Goal: Transaction & Acquisition: Book appointment/travel/reservation

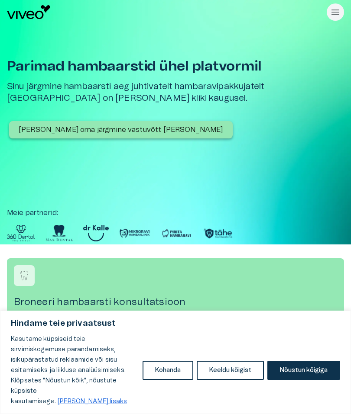
click at [303, 377] on button "Nõustun kõigiga" at bounding box center [303, 370] width 73 height 19
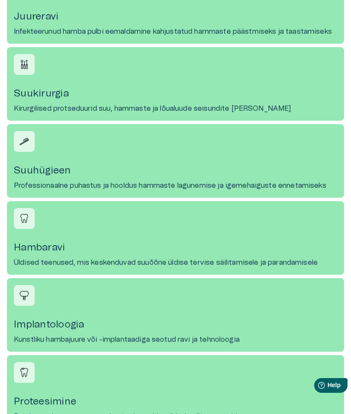
scroll to position [442, 0]
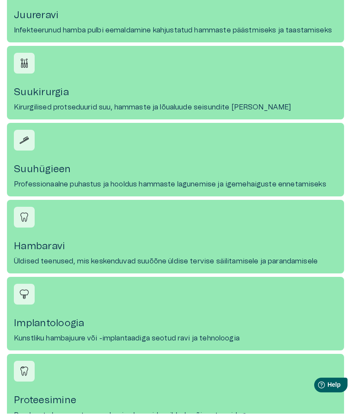
click at [71, 104] on p "Kirurgilised protseduurid suu, hammaste ja lõualuude seisundite [PERSON_NAME]" at bounding box center [152, 108] width 277 height 10
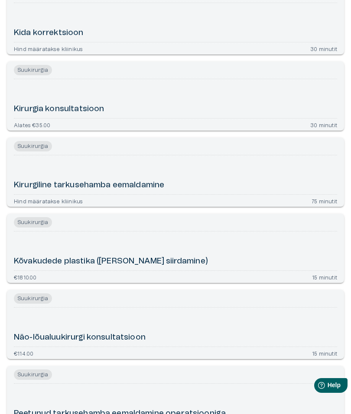
scroll to position [386, 0]
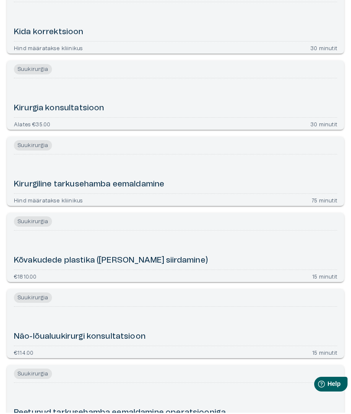
click at [112, 184] on h6 "Kirurgiline tarkusehamba eemaldamine" at bounding box center [89, 186] width 150 height 11
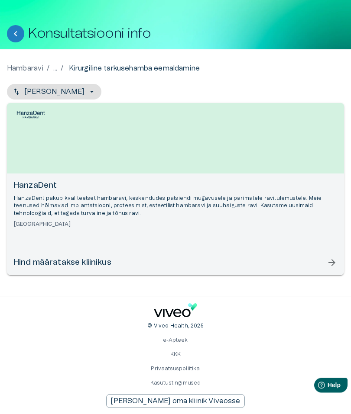
scroll to position [27, 0]
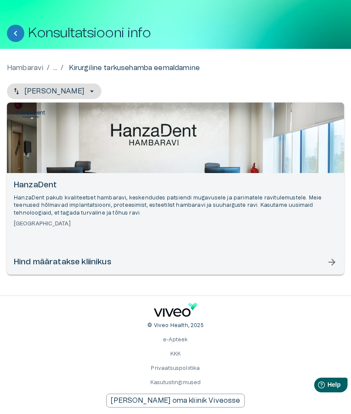
click at [331, 263] on span "arrow_forward" at bounding box center [331, 263] width 10 height 10
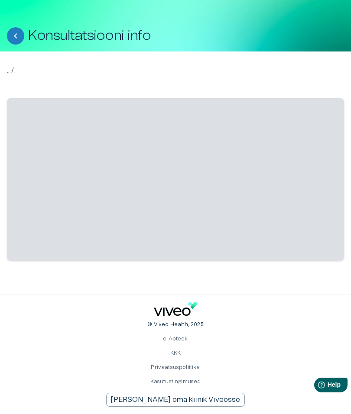
scroll to position [0, 0]
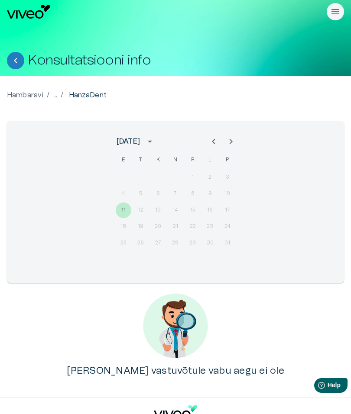
click at [144, 210] on div "11 12 13 14 15 16 17" at bounding box center [175, 211] width 139 height 16
click at [139, 210] on div "11 12 13 14 15 16 17" at bounding box center [175, 211] width 139 height 16
click at [140, 210] on div "11 12 13 14 15 16 17" at bounding box center [175, 211] width 139 height 16
click at [140, 212] on div "11 12 13 14 15 16 17" at bounding box center [175, 211] width 139 height 16
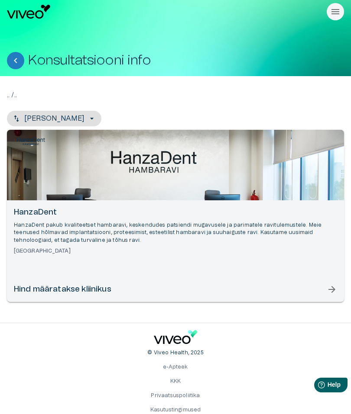
scroll to position [0, 0]
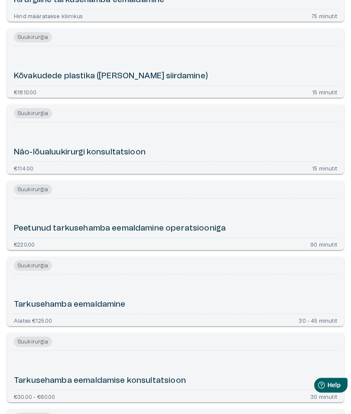
scroll to position [577, 0]
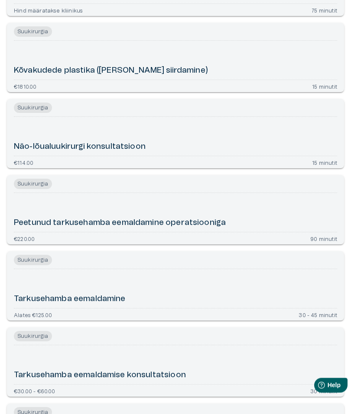
click at [94, 299] on h6 "Tarkusehamba eemaldamine" at bounding box center [70, 299] width 112 height 11
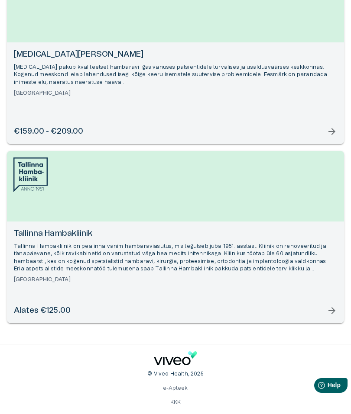
scroll to position [172, 0]
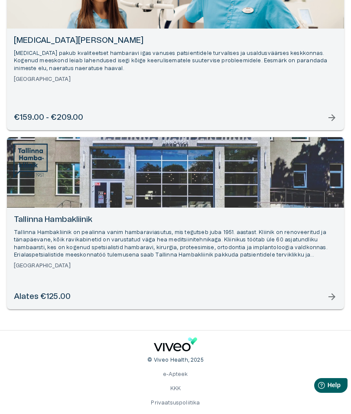
click at [329, 297] on span "arrow_forward" at bounding box center [331, 297] width 10 height 10
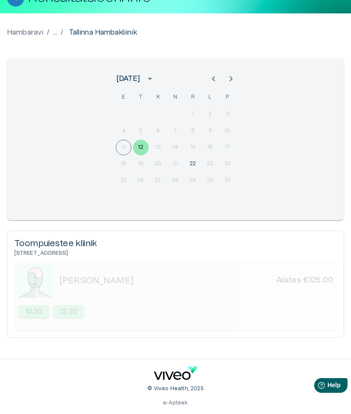
scroll to position [63, 0]
